Goal: Navigation & Orientation: Find specific page/section

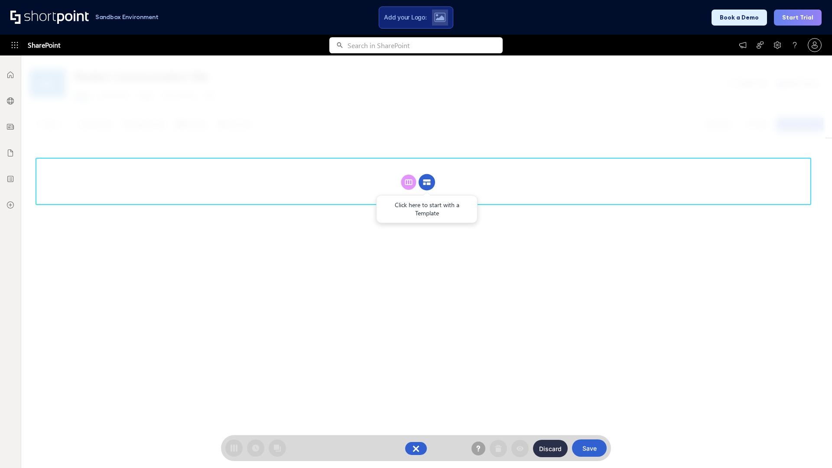
click at [427, 182] on circle at bounding box center [426, 182] width 16 height 16
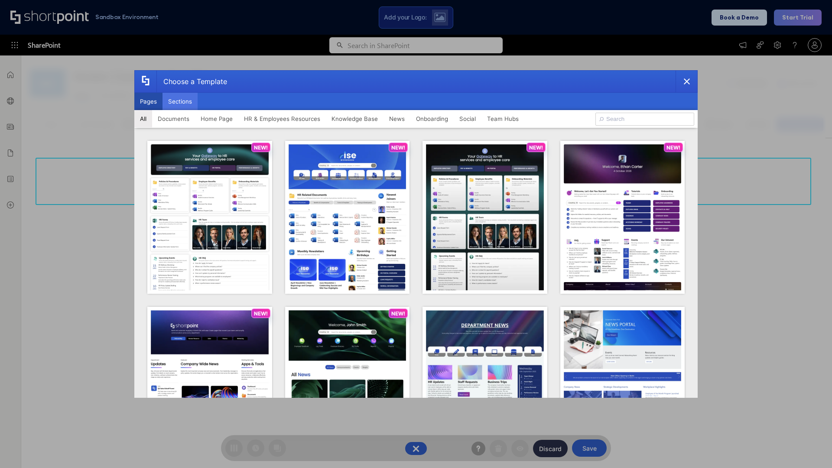
click at [180, 101] on button "Sections" at bounding box center [179, 101] width 35 height 17
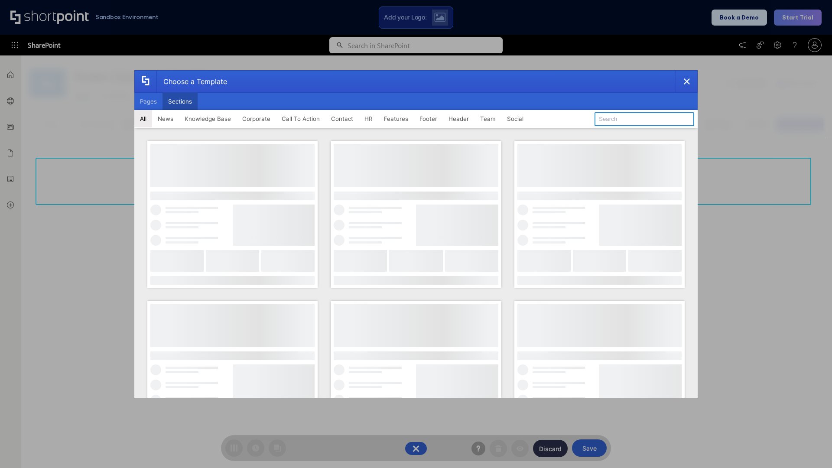
type input "Employees Hub HR"
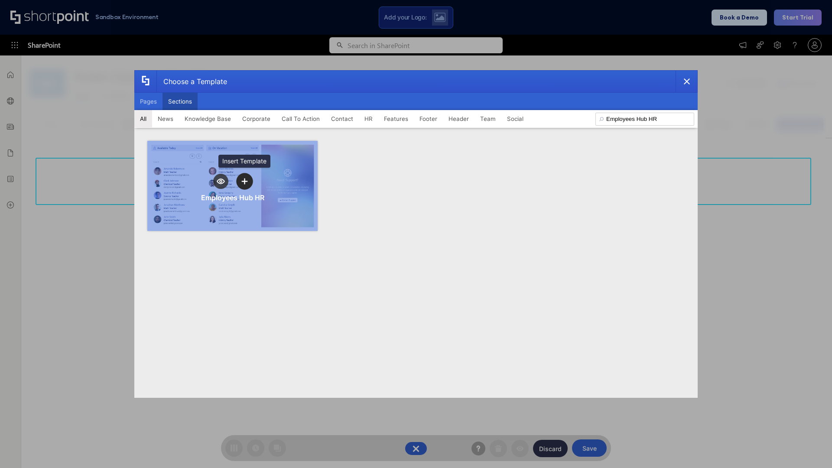
click at [244, 181] on icon "template selector" at bounding box center [244, 181] width 6 height 6
